Goal: Use online tool/utility: Use online tool/utility

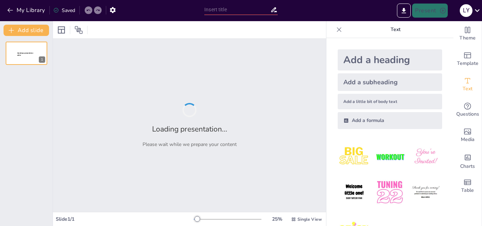
type input "KENALI POTENSI"
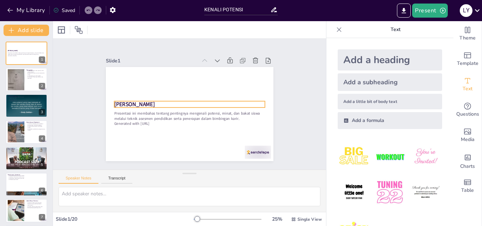
click at [117, 97] on strong "[PERSON_NAME]" at bounding box center [137, 87] width 41 height 20
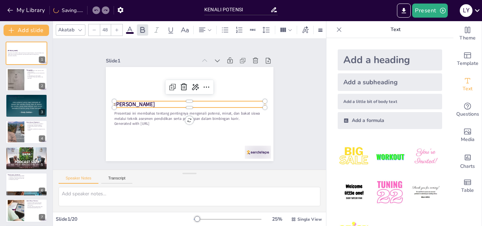
click at [380, 187] on img at bounding box center [390, 192] width 33 height 33
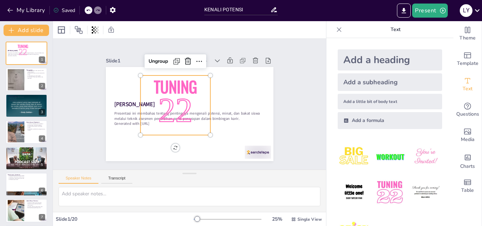
click at [291, 30] on div at bounding box center [189, 29] width 273 height 17
click at [173, 86] on p "22" at bounding box center [174, 103] width 84 height 76
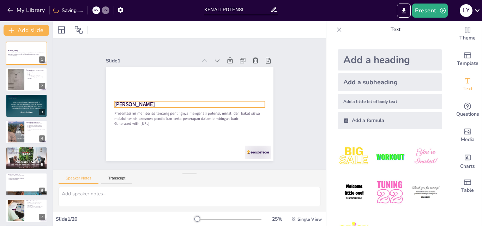
click at [131, 97] on strong "[PERSON_NAME]" at bounding box center [137, 87] width 41 height 20
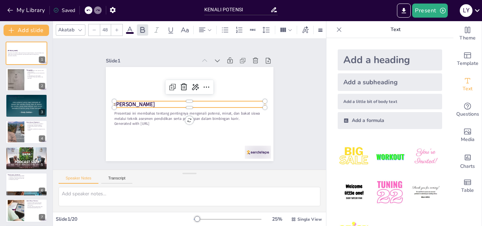
click at [386, 153] on img at bounding box center [390, 157] width 33 height 33
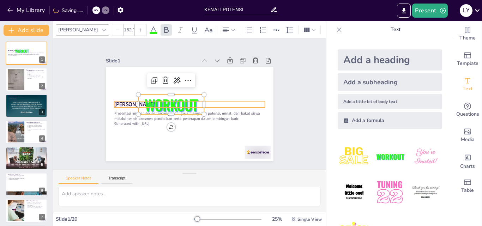
click at [126, 87] on strong "[PERSON_NAME]" at bounding box center [144, 72] width 37 height 30
type input "48"
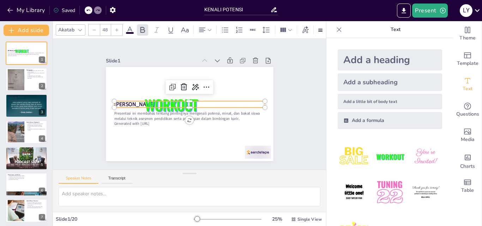
click at [117, 97] on strong "[PERSON_NAME]" at bounding box center [137, 88] width 41 height 20
click at [149, 76] on strong "[PERSON_NAME]" at bounding box center [162, 56] width 27 height 39
click at [287, 113] on div "Slide 1 Presentasi ini membahas tentang pentingnya mengenali potensi, minat, da…" at bounding box center [189, 104] width 237 height 202
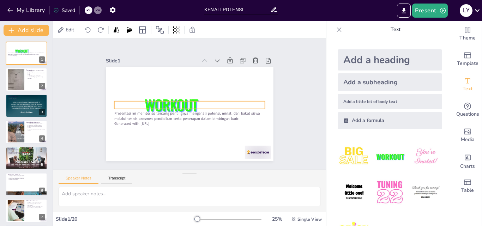
click at [209, 102] on p at bounding box center [190, 105] width 146 height 54
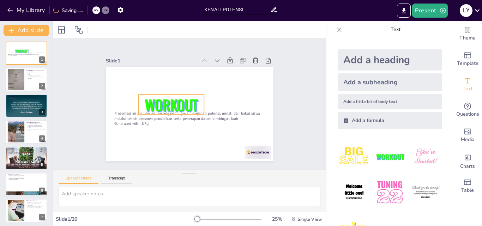
click at [175, 101] on span "WORKOUT" at bounding box center [172, 97] width 57 height 41
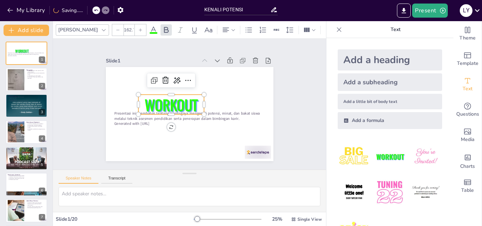
click at [175, 101] on span "WORKOUT" at bounding box center [171, 101] width 56 height 32
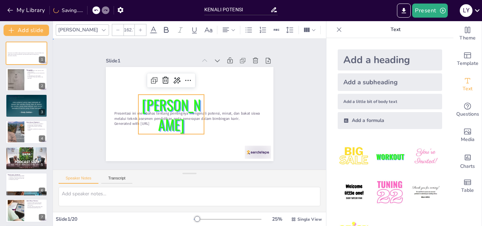
click at [288, 111] on div "Slide 1 Presentasi ini membahas tentang pentingnya mengenali potensi, minat, da…" at bounding box center [190, 104] width 300 height 209
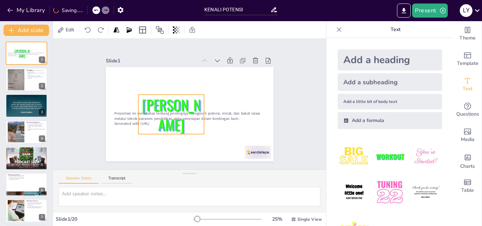
click at [173, 104] on p "[PERSON_NAME]" at bounding box center [171, 112] width 70 height 46
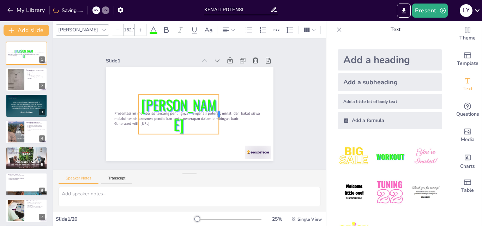
drag, startPoint x: 201, startPoint y: 111, endPoint x: 215, endPoint y: 111, distance: 14.8
click at [215, 111] on div at bounding box center [214, 127] width 21 height 38
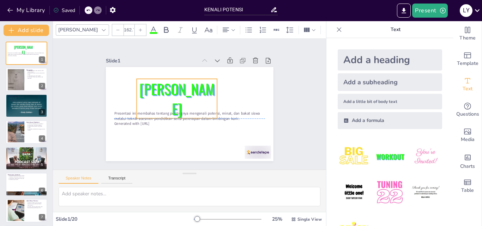
drag, startPoint x: 159, startPoint y: 93, endPoint x: 157, endPoint y: 78, distance: 15.6
click at [157, 78] on div "[PERSON_NAME]" at bounding box center [182, 92] width 89 height 79
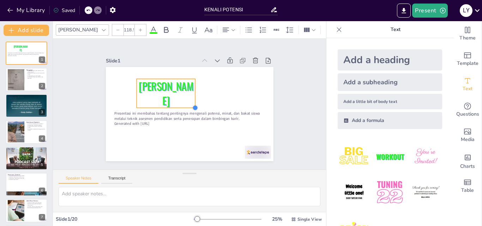
drag, startPoint x: 210, startPoint y: 115, endPoint x: 189, endPoint y: 102, distance: 25.7
click at [189, 102] on div "Presentasi ini membahas tentang pentingnya mengenali potensi, minat, dan bakat …" at bounding box center [180, 106] width 127 height 184
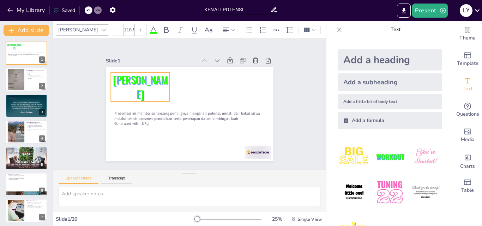
drag, startPoint x: 166, startPoint y: 93, endPoint x: 140, endPoint y: 87, distance: 26.5
click at [140, 87] on p "[PERSON_NAME]" at bounding box center [147, 73] width 65 height 46
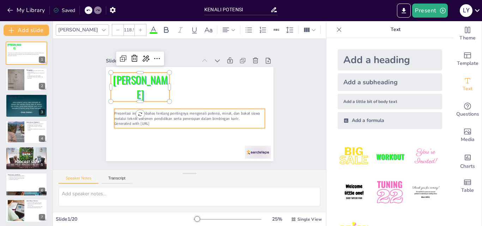
click at [150, 112] on p "Presentasi ini membahas tentang pentingnya mengenali potensi, minat, dan bakat …" at bounding box center [187, 116] width 150 height 42
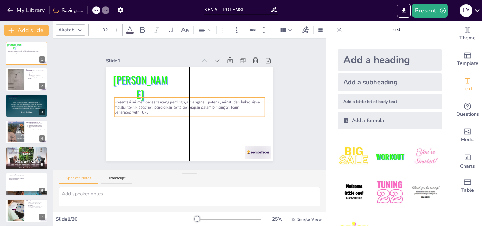
drag, startPoint x: 150, startPoint y: 112, endPoint x: 150, endPoint y: 101, distance: 11.3
click at [150, 101] on p "Presentasi ini membahas tentang pentingnya mengenali potensi, minat, dan bakat …" at bounding box center [189, 104] width 128 height 97
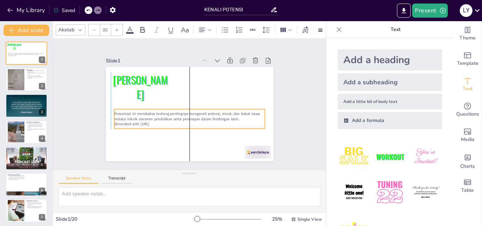
drag, startPoint x: 150, startPoint y: 101, endPoint x: 149, endPoint y: 113, distance: 11.8
click at [149, 113] on p "Presentasi ini membahas tentang pentingnya mengenali potensi, minat, dan bakat …" at bounding box center [179, 111] width 97 height 128
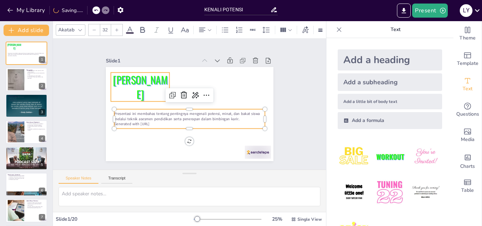
click at [210, 91] on p "[PERSON_NAME]" at bounding box center [242, 111] width 64 height 41
type input "118.5"
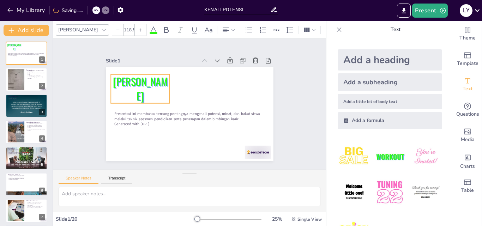
click at [136, 91] on p "[PERSON_NAME]" at bounding box center [158, 63] width 65 height 58
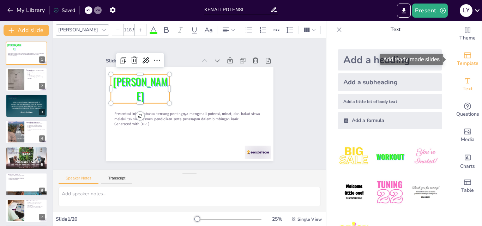
click at [464, 54] on icon "Add ready made slides" at bounding box center [467, 56] width 7 height 6
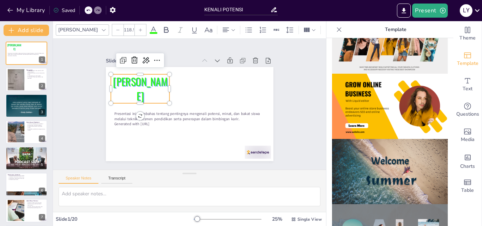
scroll to position [167, 0]
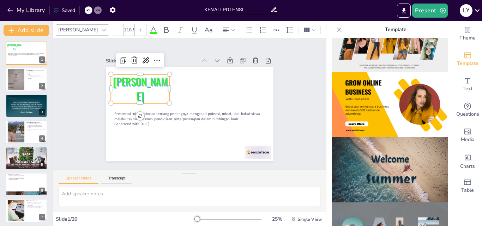
click at [378, 100] on img at bounding box center [390, 104] width 116 height 65
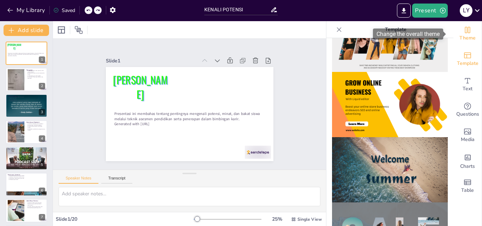
click at [461, 36] on span "Theme" at bounding box center [468, 38] width 16 height 8
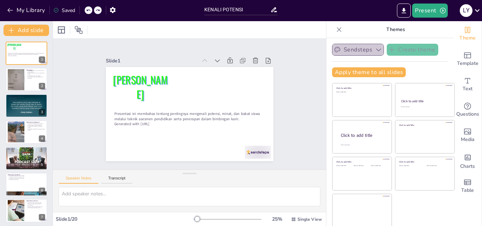
click at [376, 50] on icon "button" at bounding box center [378, 50] width 5 height 3
click at [412, 64] on div "Sendsteps Create theme Apply theme to all slides Click to add title Click to ad…" at bounding box center [390, 63] width 116 height 39
click at [26, 73] on p "penggunaan asesmen untuk menemukan minat" at bounding box center [35, 73] width 19 height 2
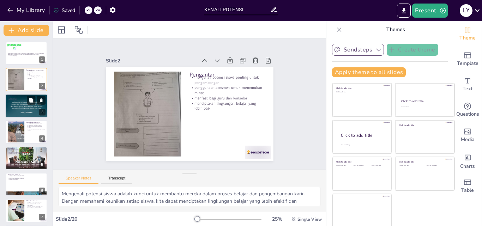
click at [25, 106] on div at bounding box center [26, 106] width 42 height 42
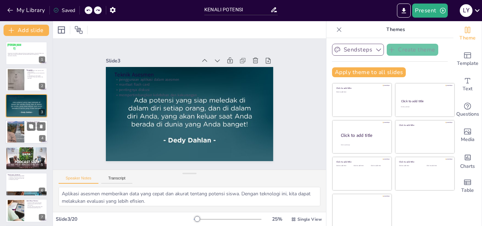
click at [19, 132] on div at bounding box center [16, 132] width 38 height 22
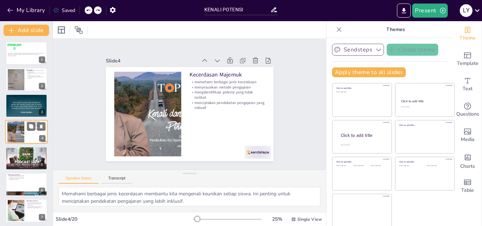
scroll to position [1, 0]
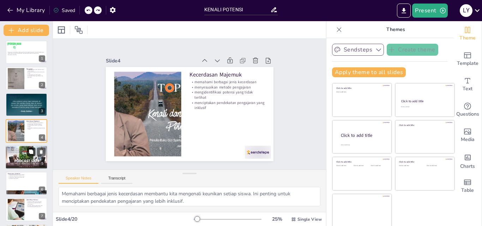
click at [28, 156] on button at bounding box center [31, 152] width 8 height 8
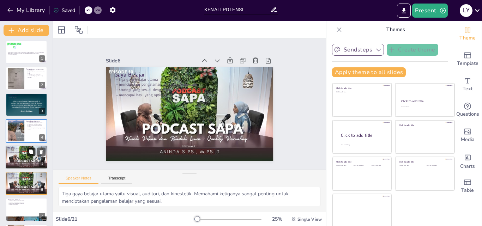
scroll to position [54, 0]
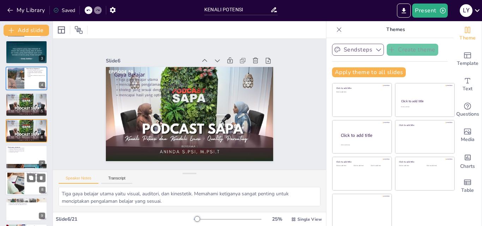
click at [16, 179] on div at bounding box center [16, 184] width 32 height 22
type textarea "Kombinasi observasi dan asesmen memungkinkan kita untuk mendapatkan gambaran ya…"
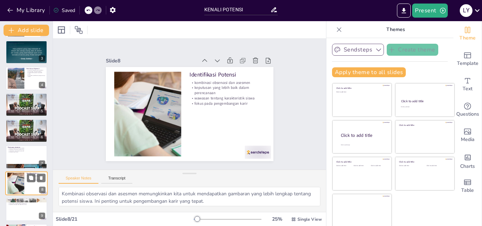
scroll to position [106, 0]
